Goal: Navigation & Orientation: Find specific page/section

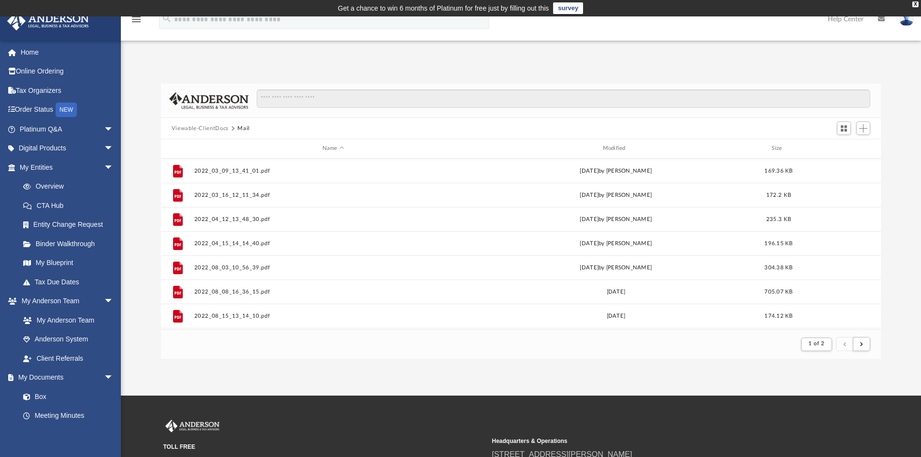
scroll to position [183, 713]
drag, startPoint x: 104, startPoint y: 128, endPoint x: 98, endPoint y: 128, distance: 6.8
click at [104, 128] on span "arrow_drop_down" at bounding box center [113, 129] width 19 height 20
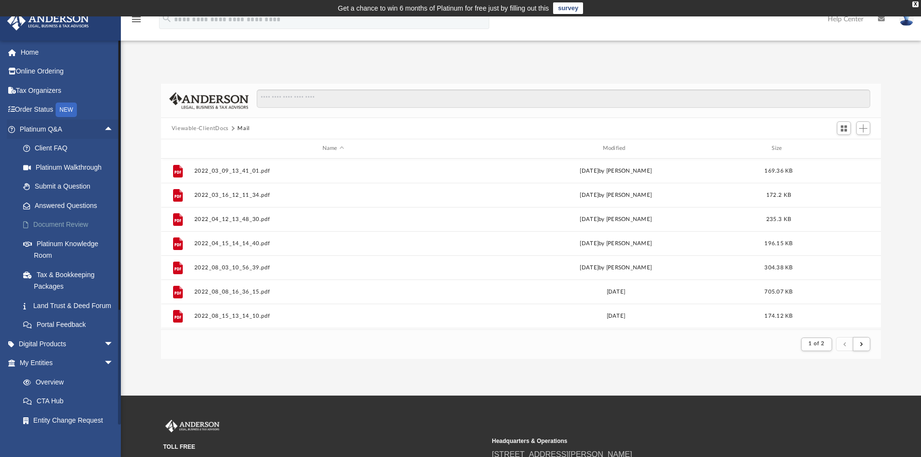
click at [86, 223] on link "Document Review" at bounding box center [71, 224] width 115 height 19
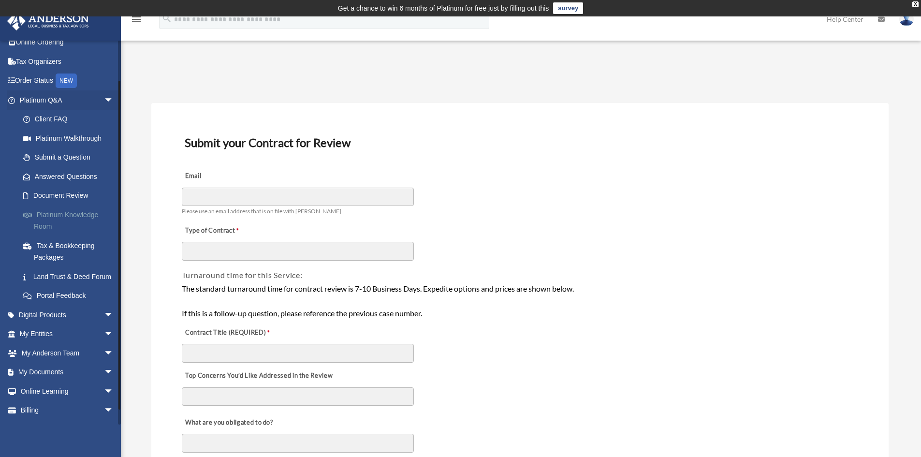
scroll to position [58, 0]
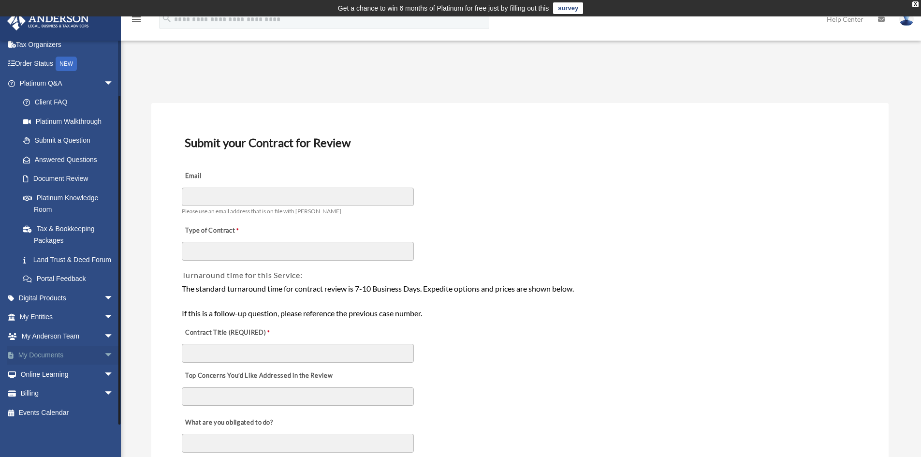
click at [104, 358] on span "arrow_drop_down" at bounding box center [113, 356] width 19 height 20
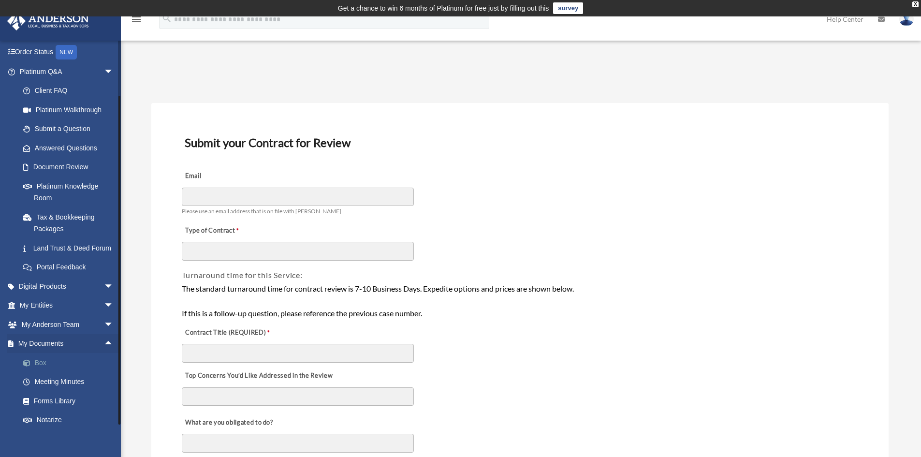
click at [40, 372] on link "Box" at bounding box center [71, 362] width 115 height 19
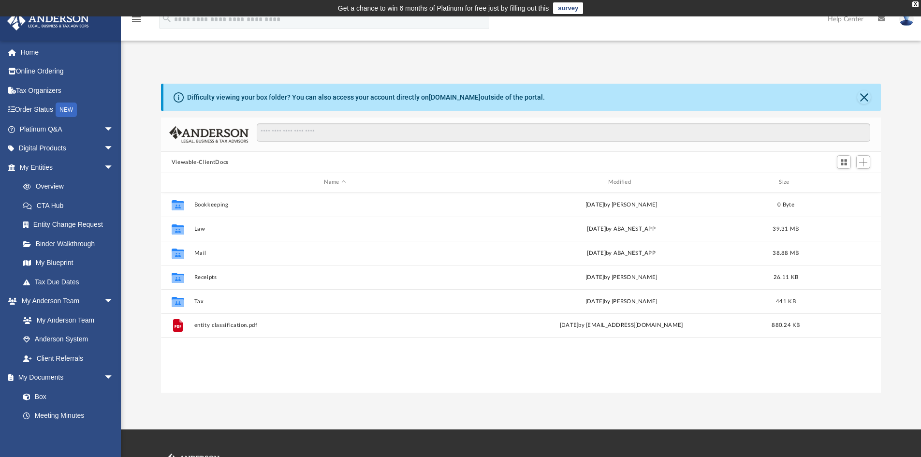
scroll to position [213, 713]
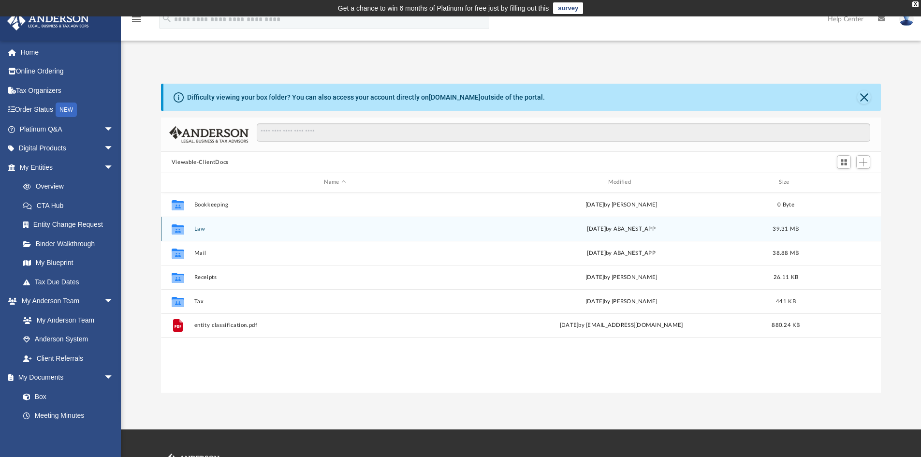
click at [195, 224] on div "Collaborated Folder Law Wed Jul 30 2025 by ABA_NEST_APP 39.31 MB" at bounding box center [521, 229] width 721 height 24
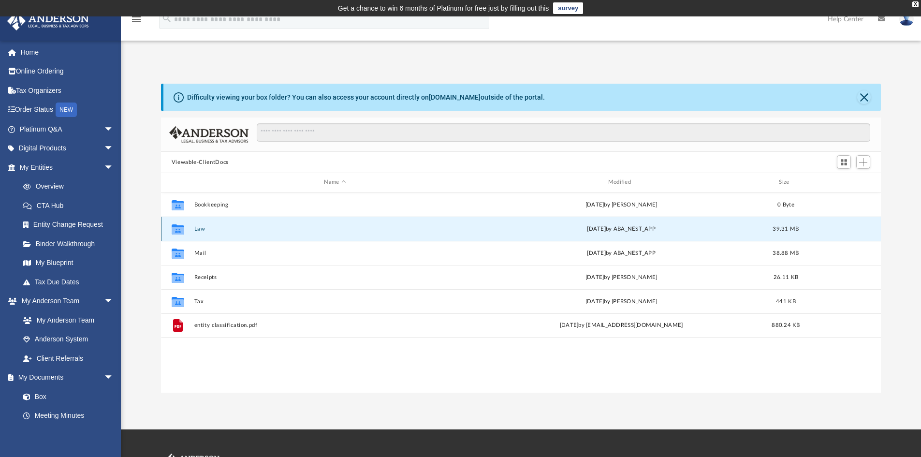
click at [199, 231] on button "Law" at bounding box center [335, 229] width 282 height 6
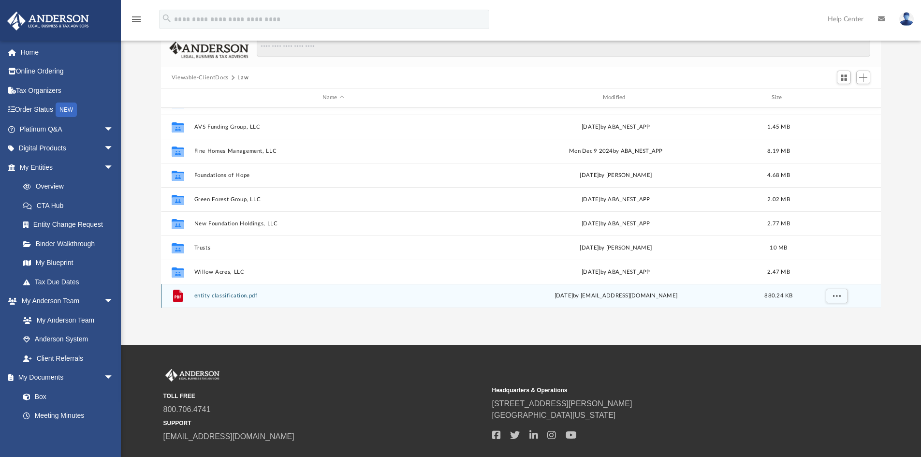
scroll to position [0, 0]
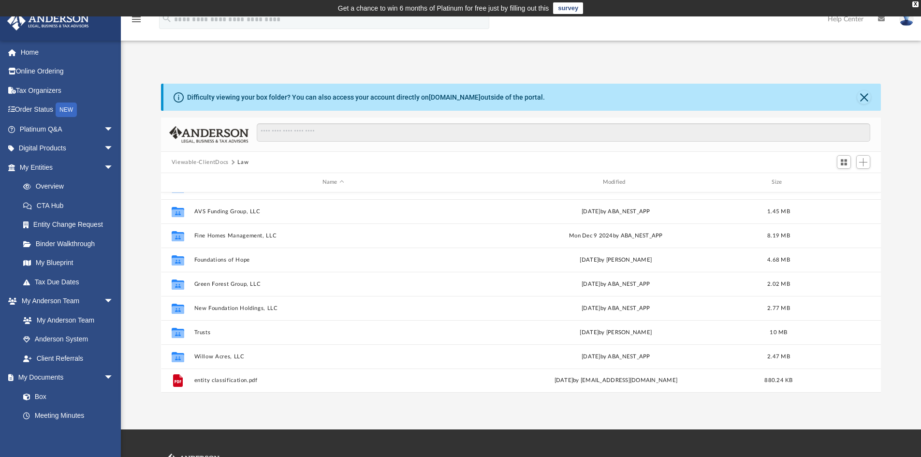
click at [209, 157] on div "Viewable-ClientDocs Law" at bounding box center [521, 162] width 721 height 21
click at [218, 161] on button "Viewable-ClientDocs" at bounding box center [200, 162] width 57 height 9
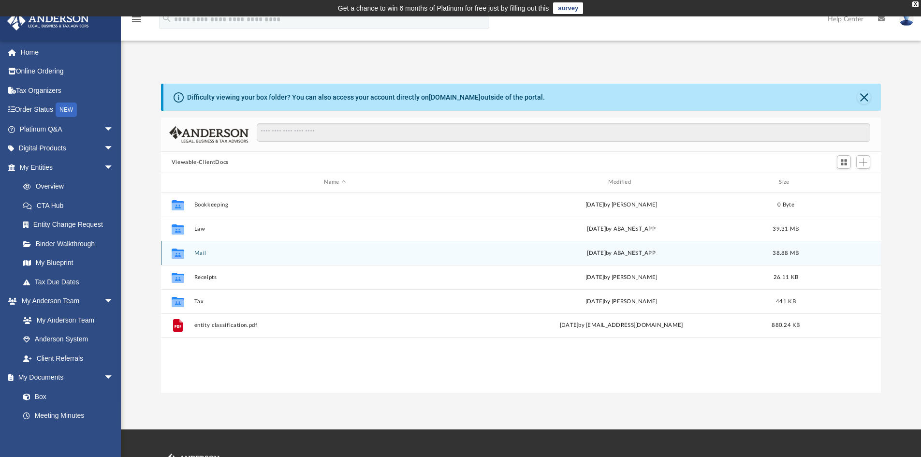
click at [196, 257] on div "Collaborated Folder Mail Fri Sep 5 2025 by ABA_NEST_APP 38.88 MB" at bounding box center [521, 253] width 721 height 24
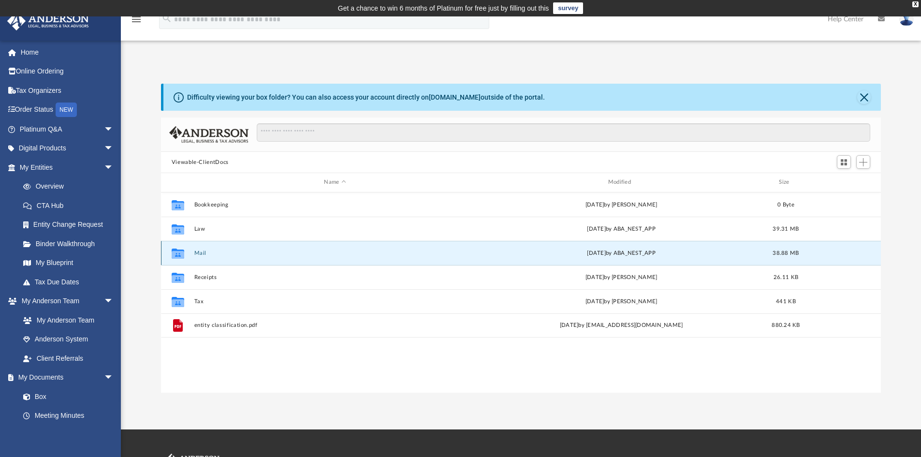
click at [206, 257] on div "Collaborated Folder Mail Fri Sep 5 2025 by ABA_NEST_APP 38.88 MB" at bounding box center [521, 253] width 721 height 24
click at [205, 257] on div "Collaborated Folder Mail Fri Sep 5 2025 by ABA_NEST_APP 38.88 MB" at bounding box center [521, 253] width 721 height 24
click at [206, 253] on button "Mail" at bounding box center [335, 253] width 282 height 6
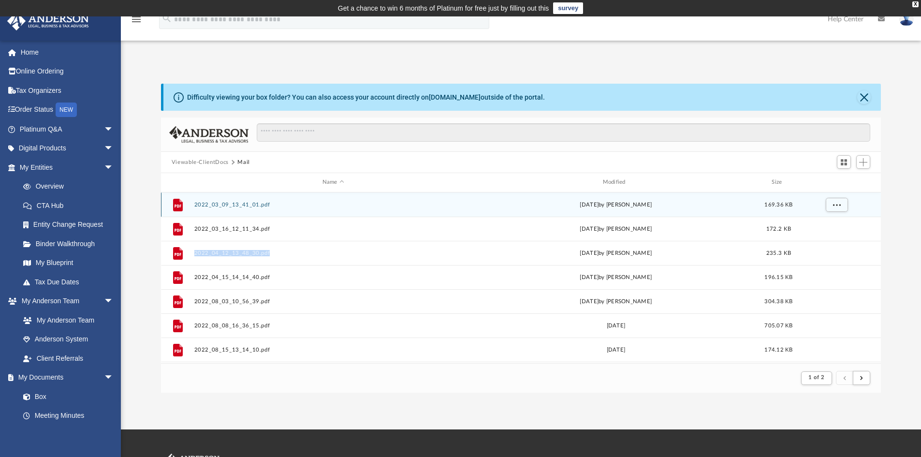
scroll to position [183, 713]
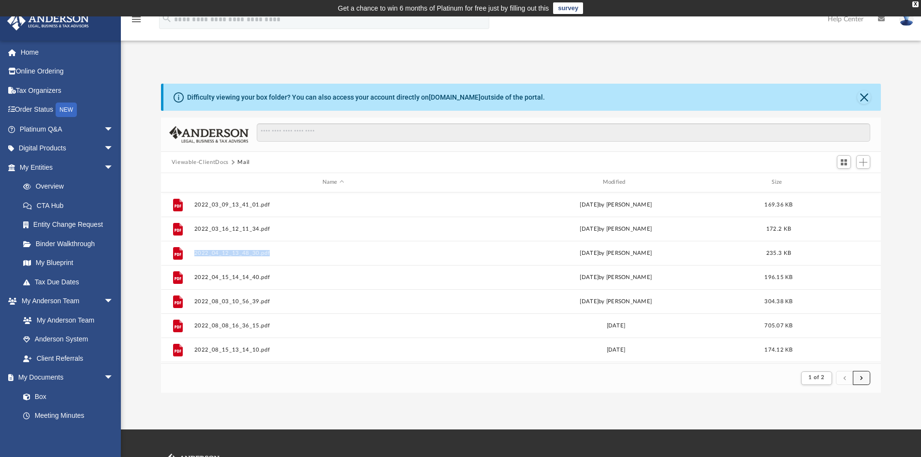
drag, startPoint x: 858, startPoint y: 377, endPoint x: 865, endPoint y: 376, distance: 6.4
click at [860, 377] on button "submit" at bounding box center [861, 378] width 17 height 14
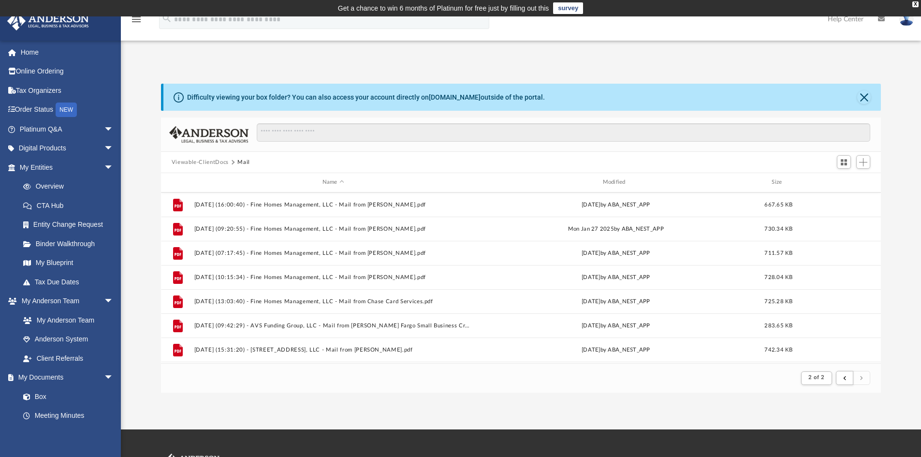
scroll to position [458, 0]
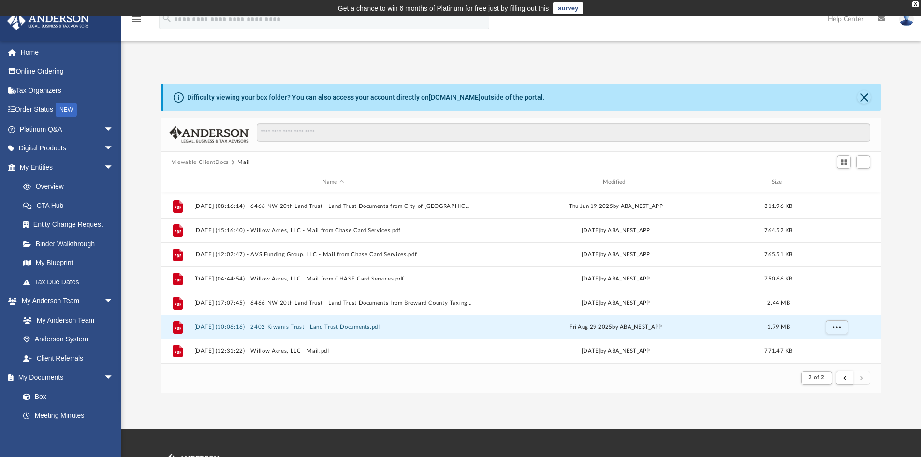
click at [359, 327] on button "2025.08.29 (10:06:16) - 2402 Kiwanis Trust - Land Trust Documents.pdf" at bounding box center [333, 327] width 279 height 6
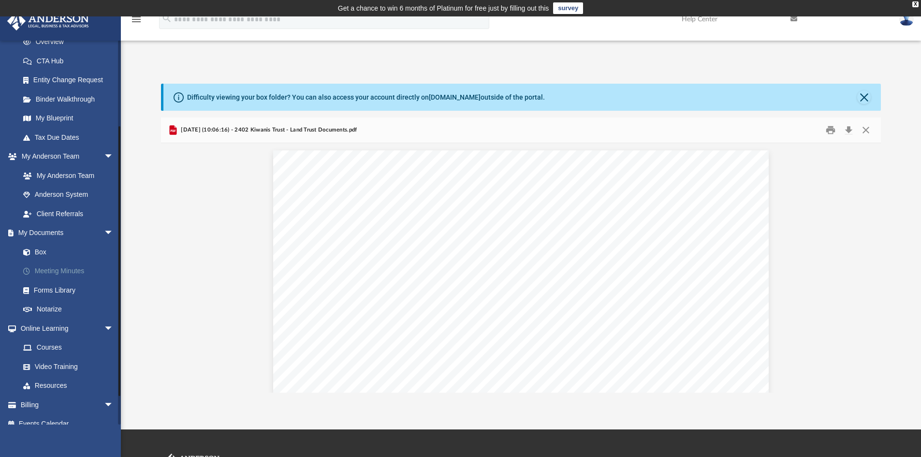
scroll to position [145, 0]
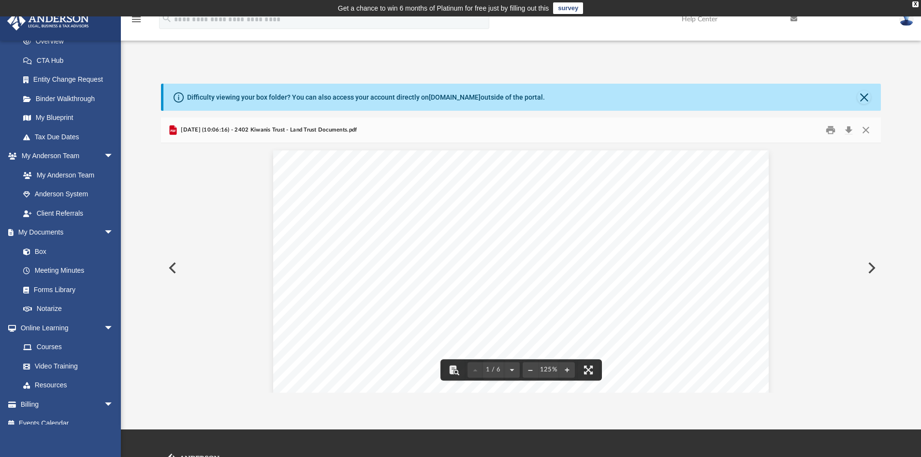
click at [174, 271] on button "Preview" at bounding box center [171, 267] width 21 height 27
